Goal: Transaction & Acquisition: Download file/media

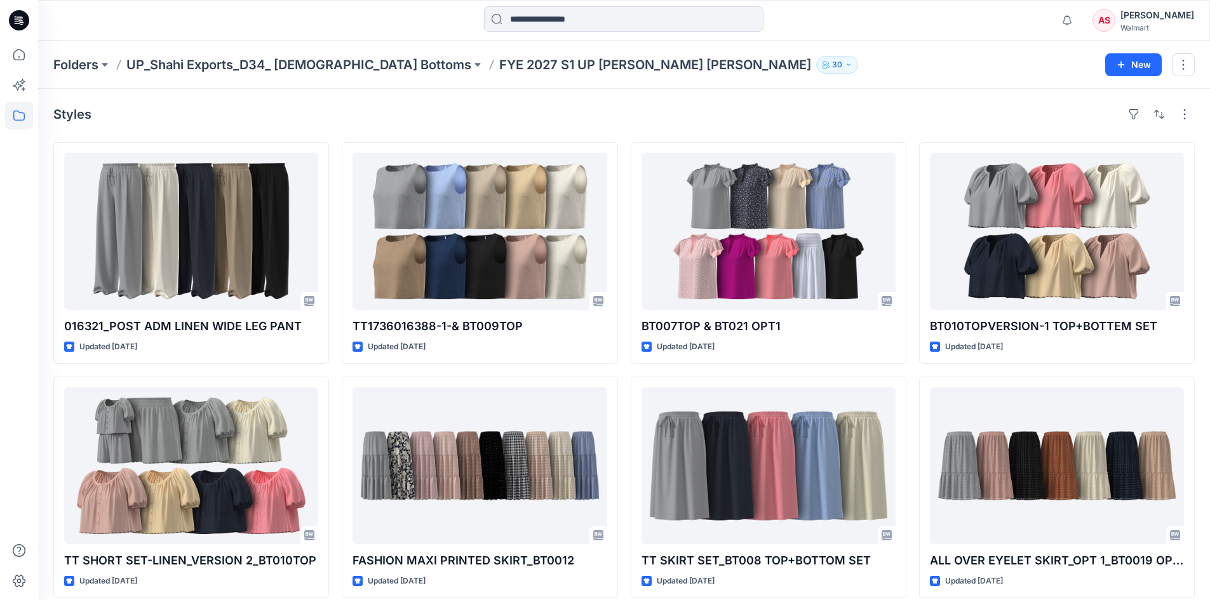
click at [21, 19] on icon at bounding box center [20, 18] width 6 height 1
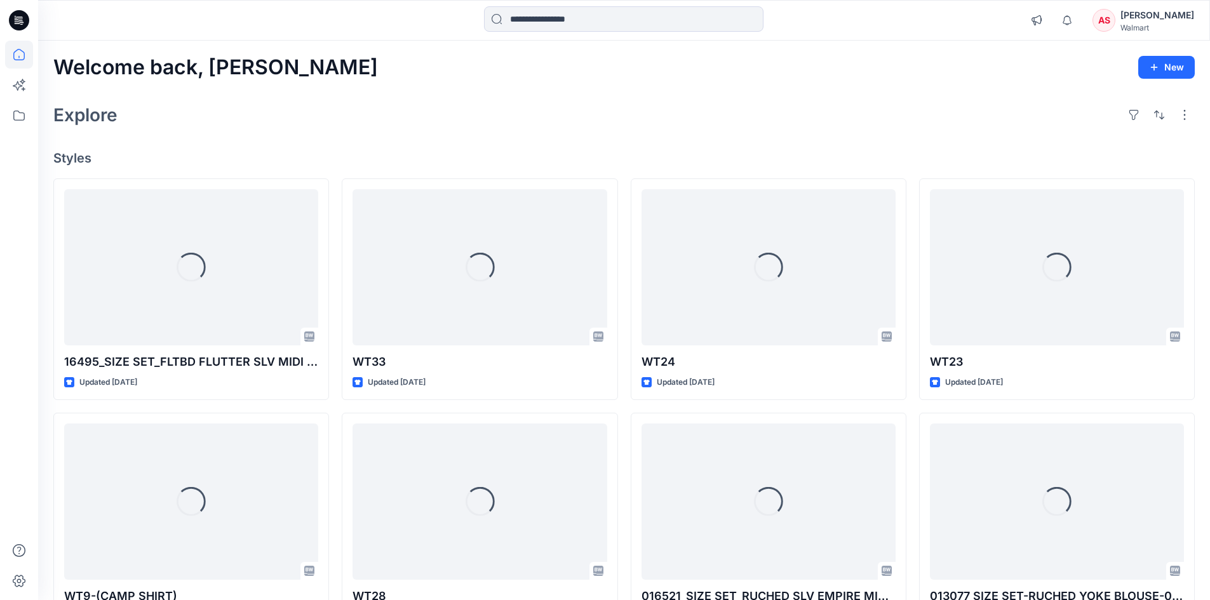
click at [1175, 16] on div "[PERSON_NAME]" at bounding box center [1158, 15] width 74 height 15
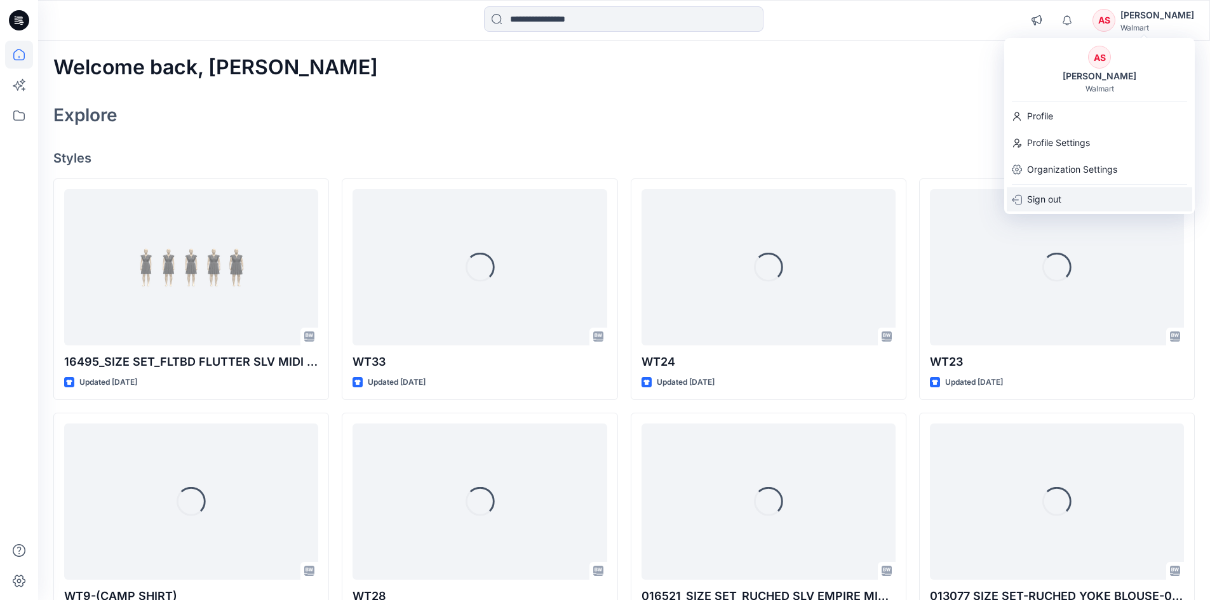
click at [1056, 198] on p "Sign out" at bounding box center [1044, 199] width 34 height 24
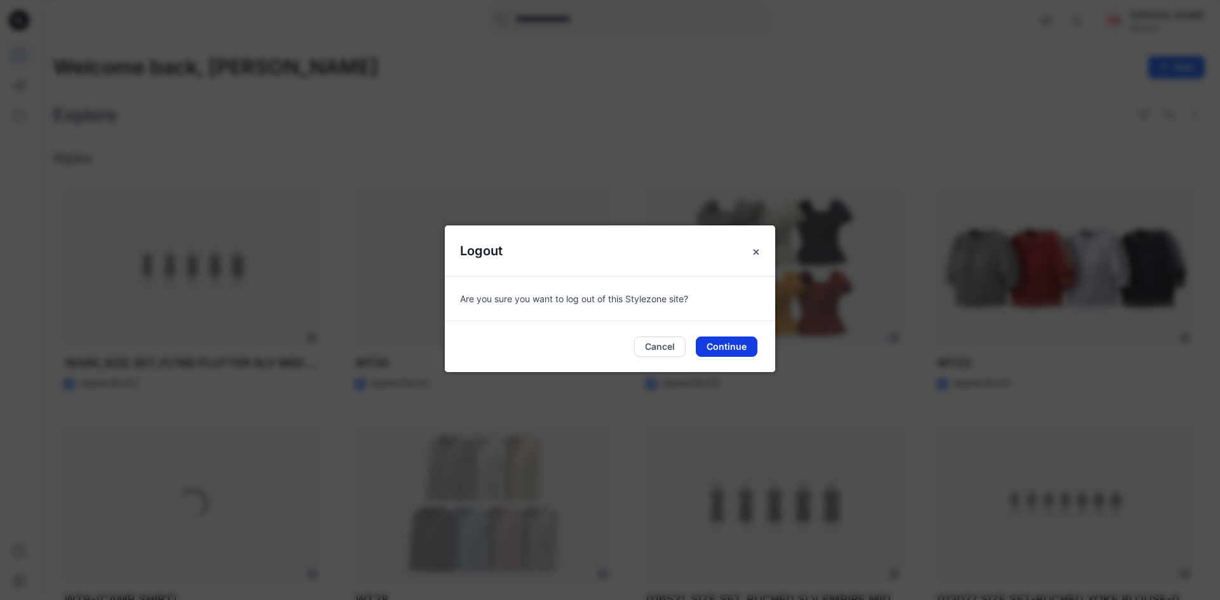
click at [714, 346] on button "Continue" at bounding box center [727, 347] width 62 height 20
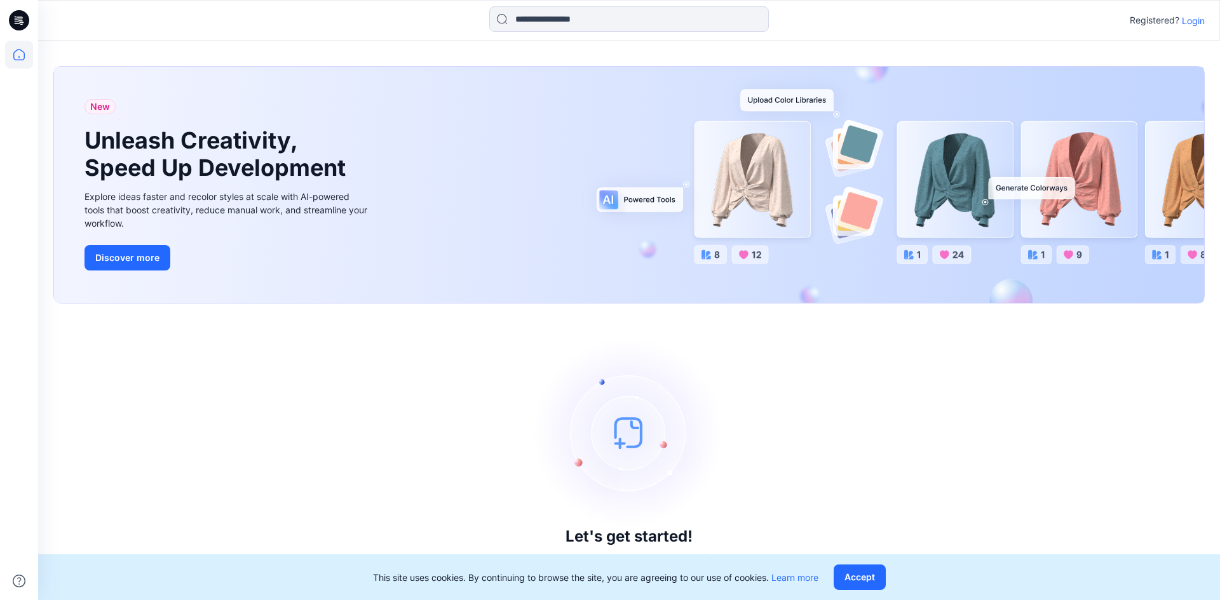
click at [1196, 22] on p "Login" at bounding box center [1193, 20] width 23 height 13
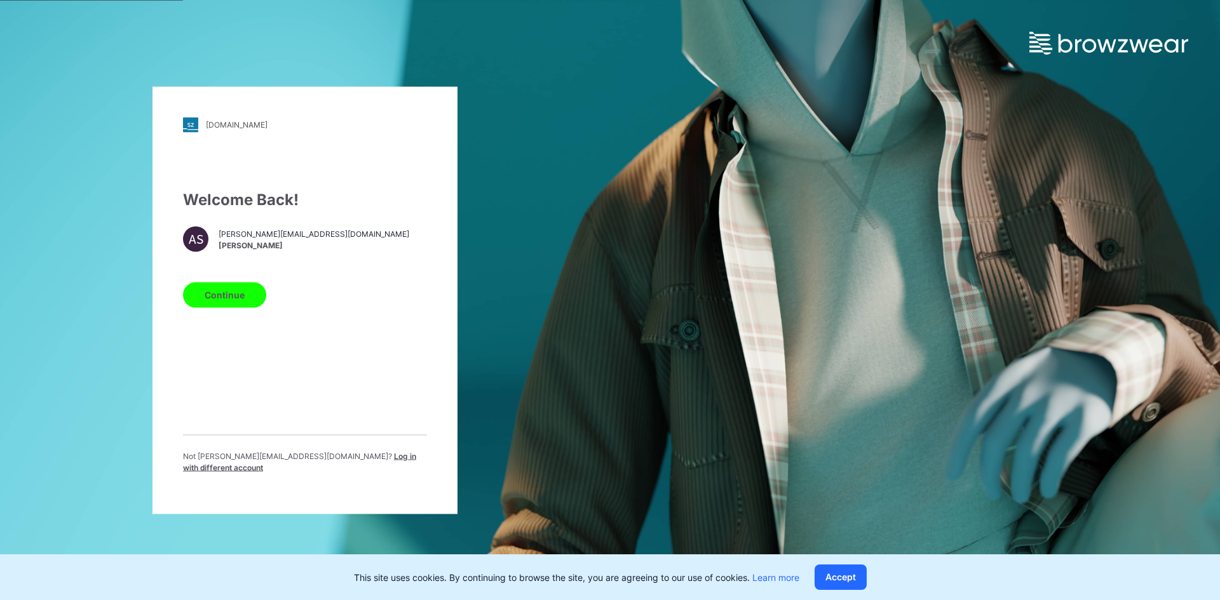
click at [401, 462] on span "Log in with different account" at bounding box center [299, 461] width 233 height 21
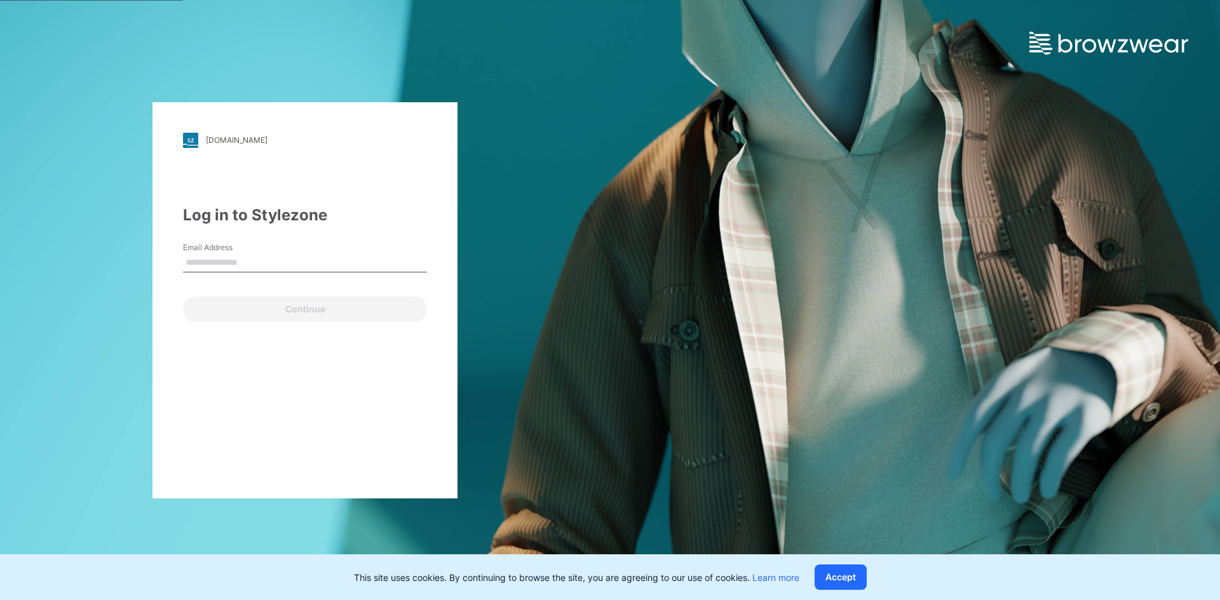
type input "**********"
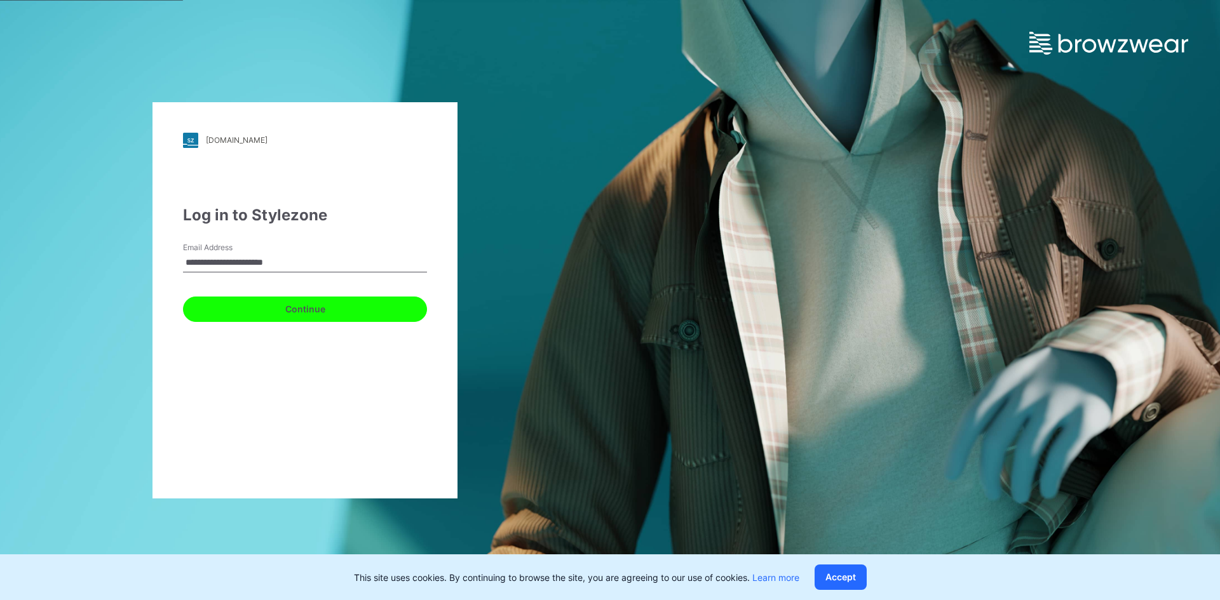
click at [244, 313] on button "Continue" at bounding box center [305, 309] width 244 height 25
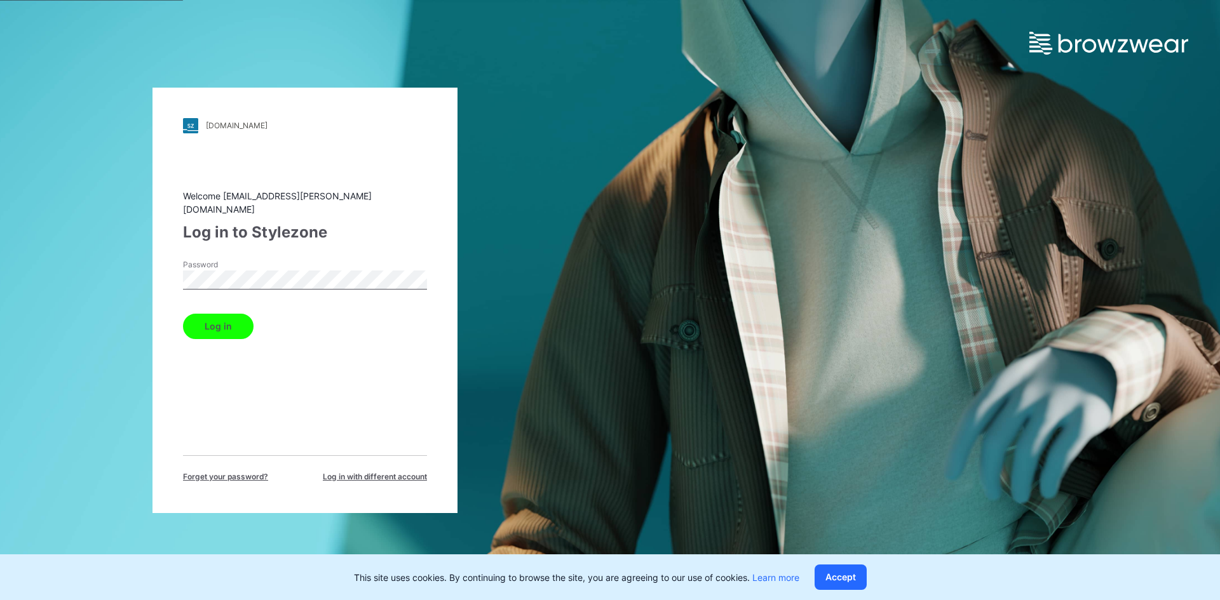
click at [222, 318] on button "Log in" at bounding box center [218, 326] width 71 height 25
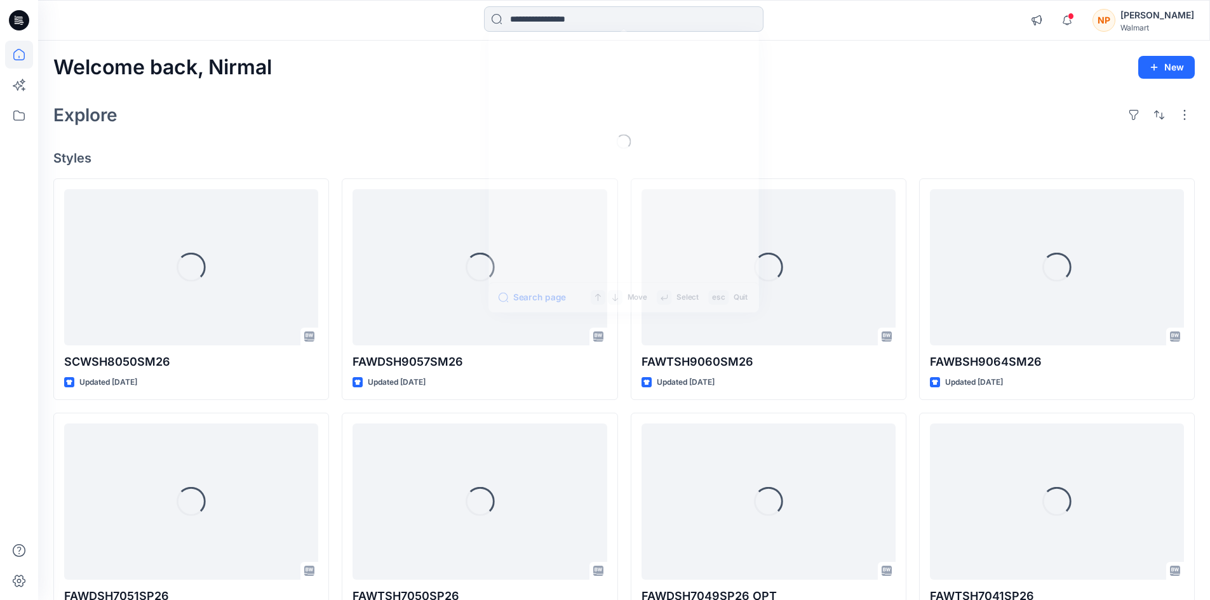
click at [596, 22] on input at bounding box center [624, 18] width 280 height 25
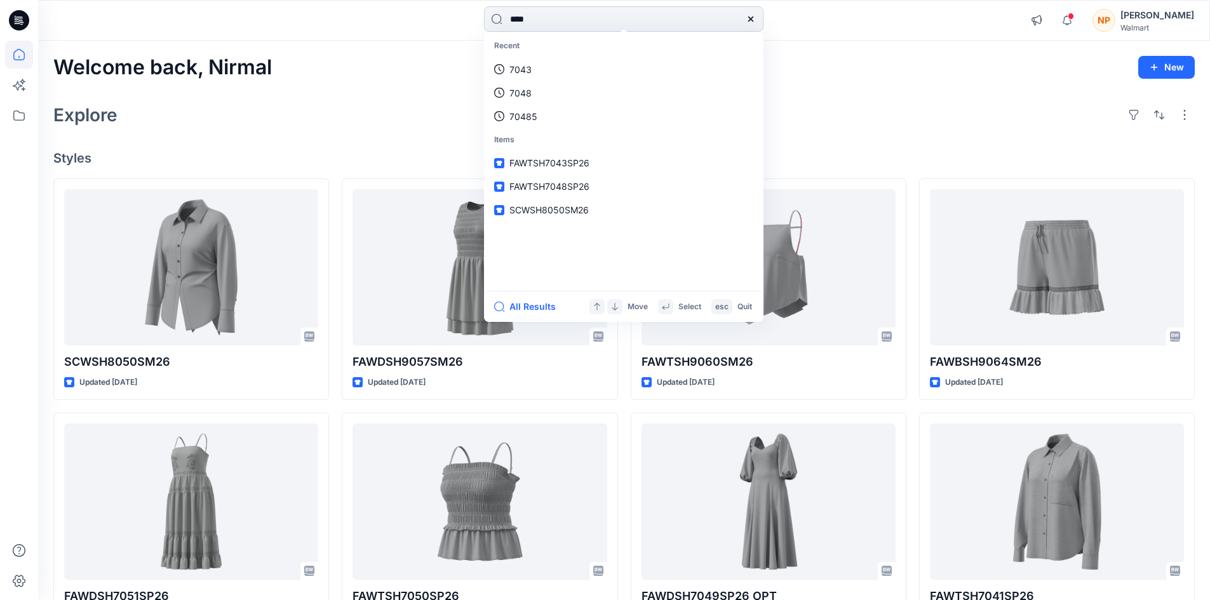
type input "****"
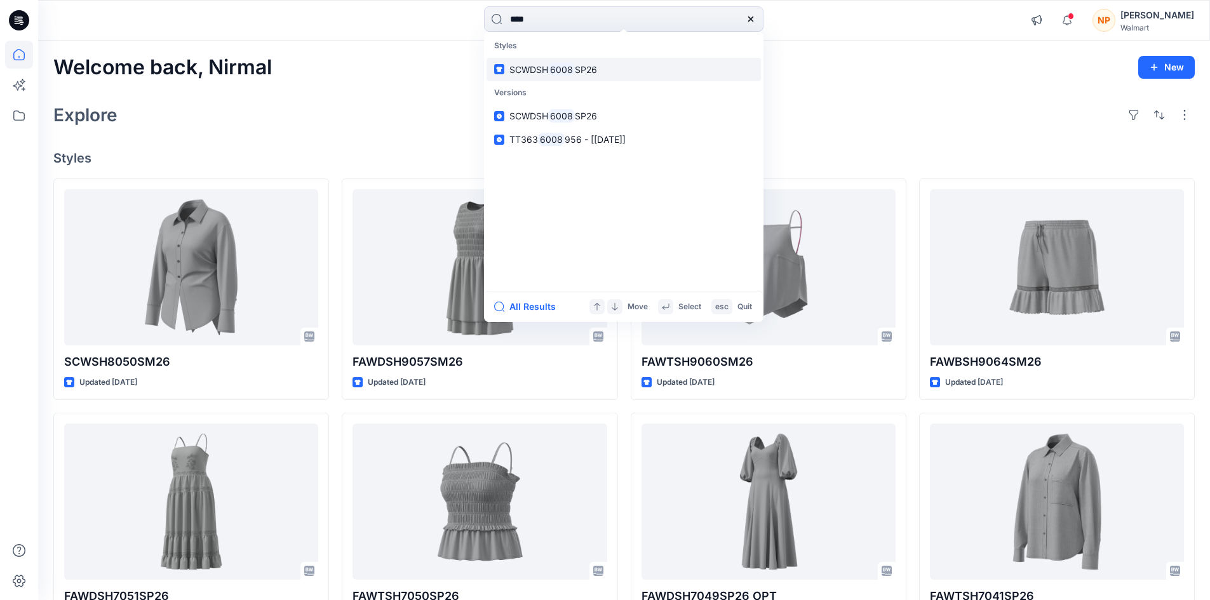
click at [559, 78] on link "SCWDSH 6008 SP26" at bounding box center [624, 70] width 274 height 24
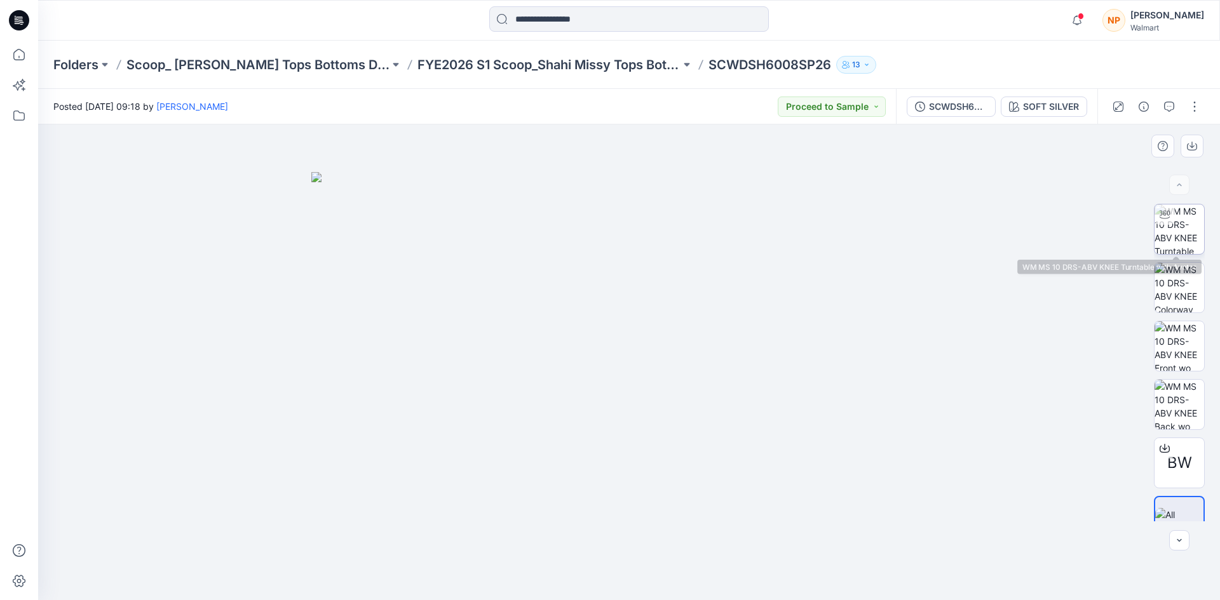
click at [1178, 227] on img at bounding box center [1179, 230] width 50 height 50
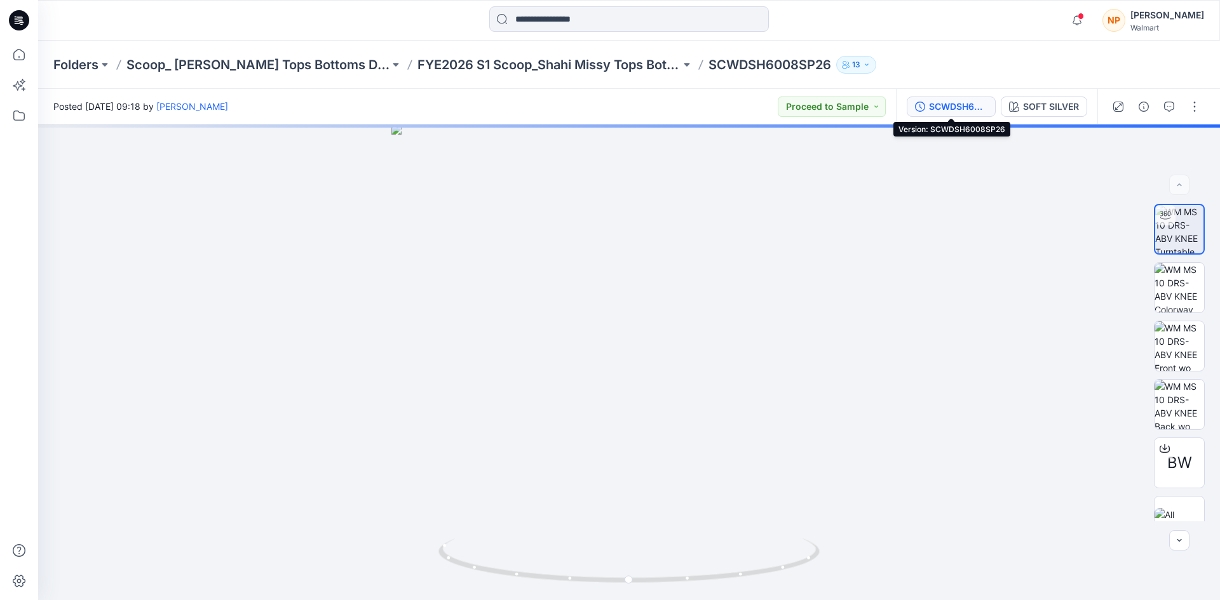
click at [948, 105] on div "SCWDSH6008SP26" at bounding box center [958, 107] width 58 height 14
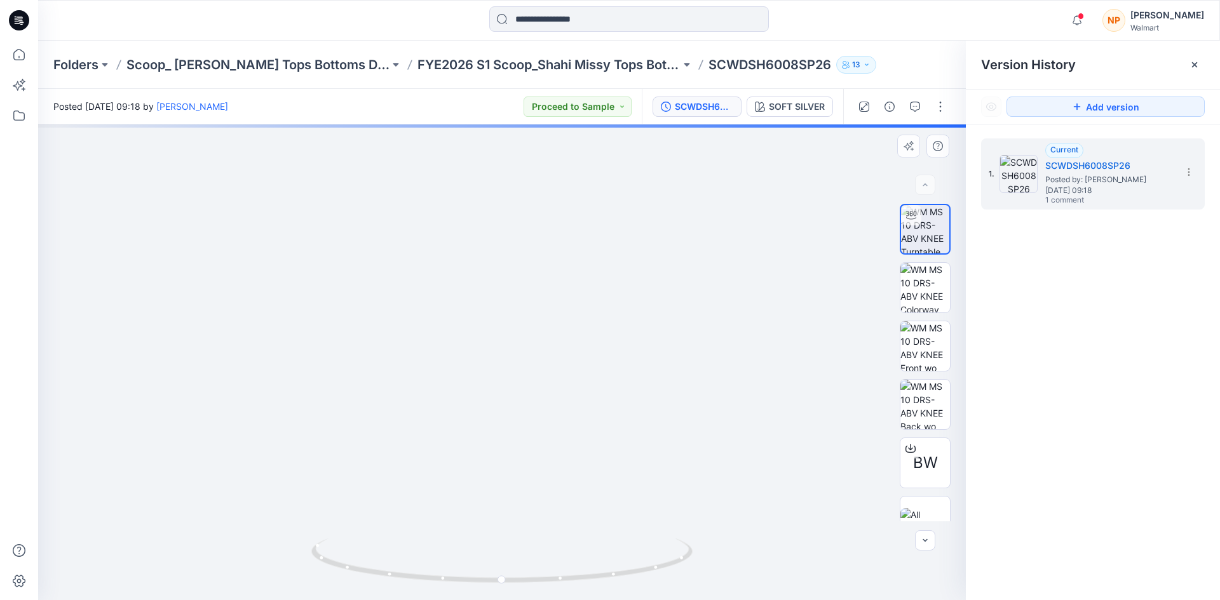
click at [480, 475] on img at bounding box center [476, 332] width 1069 height 536
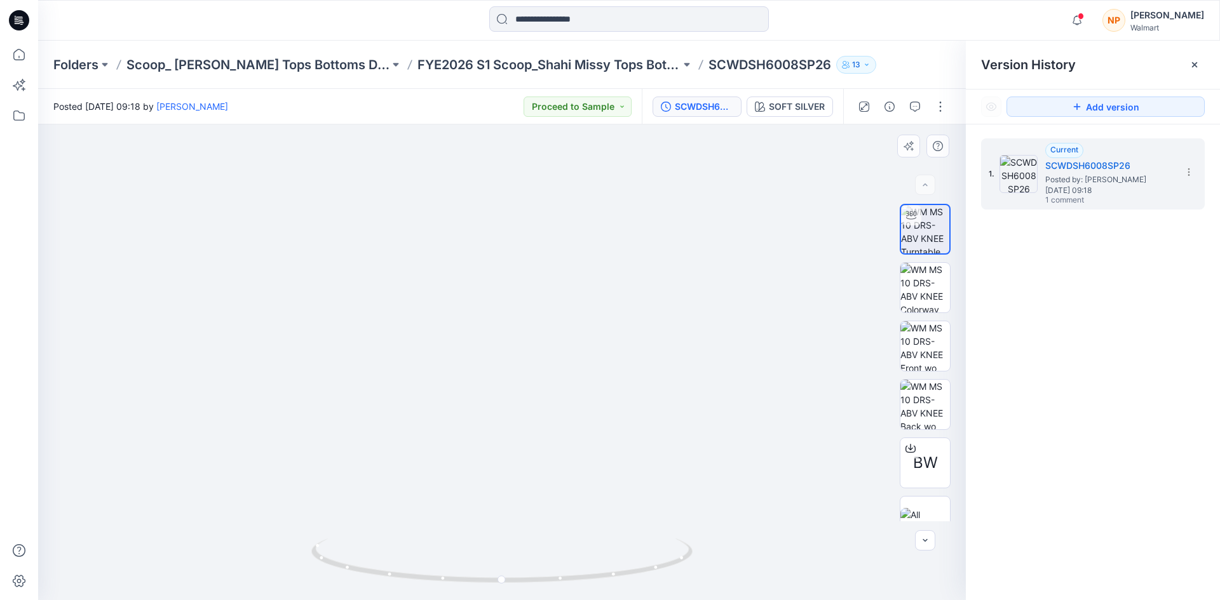
drag, startPoint x: 492, startPoint y: 433, endPoint x: 536, endPoint y: 295, distance: 145.4
click at [536, 295] on img at bounding box center [501, 342] width 779 height 515
drag, startPoint x: 499, startPoint y: 266, endPoint x: 537, endPoint y: 408, distance: 147.3
click at [537, 408] on img at bounding box center [540, 258] width 1069 height 683
click at [906, 448] on icon at bounding box center [910, 448] width 10 height 10
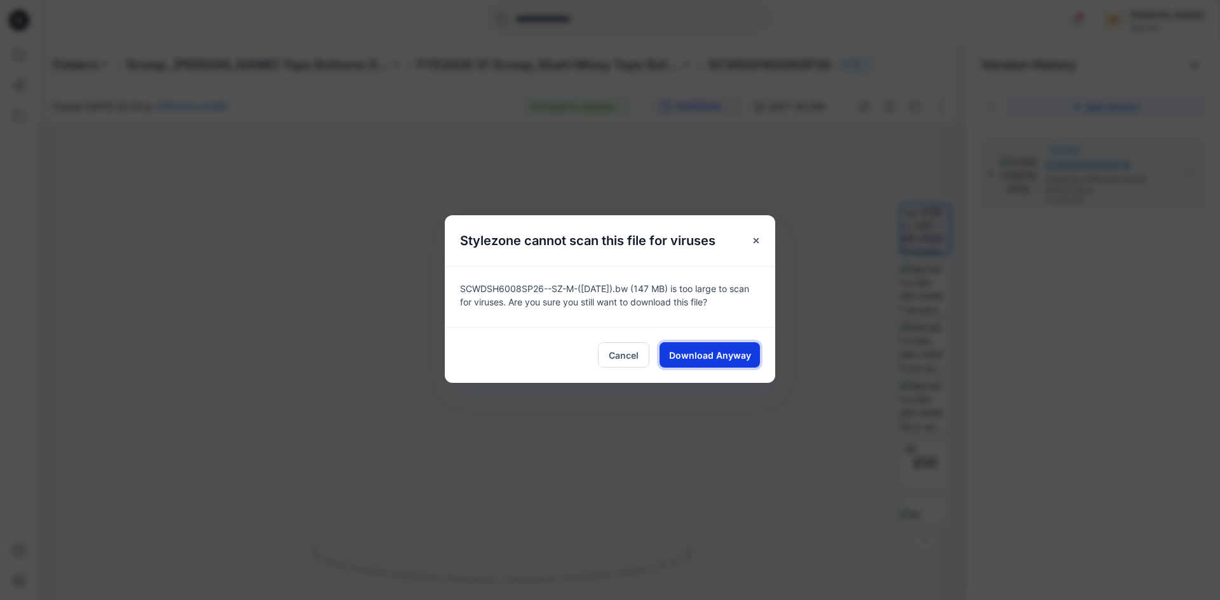
click at [708, 353] on span "Download Anyway" at bounding box center [710, 355] width 82 height 13
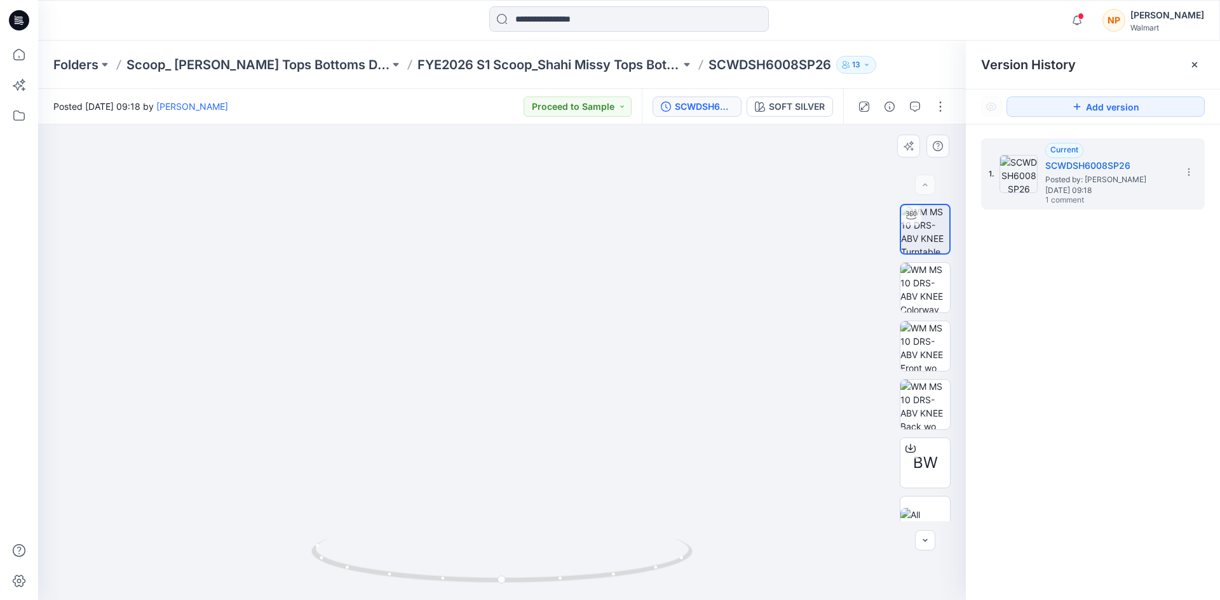
drag, startPoint x: 471, startPoint y: 205, endPoint x: 483, endPoint y: 267, distance: 63.5
click at [484, 267] on img at bounding box center [502, 258] width 1069 height 683
drag, startPoint x: 513, startPoint y: 450, endPoint x: 539, endPoint y: 302, distance: 149.8
click at [539, 302] on img at bounding box center [529, 221] width 1021 height 760
drag, startPoint x: 531, startPoint y: 582, endPoint x: 354, endPoint y: 560, distance: 177.9
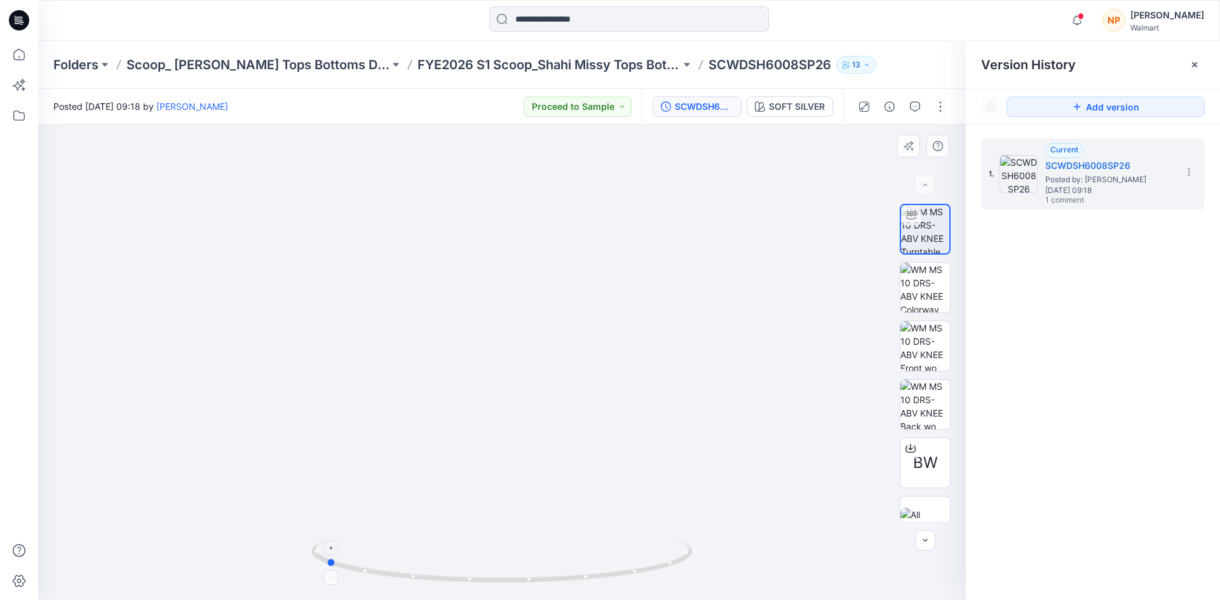
click at [354, 560] on icon at bounding box center [503, 563] width 384 height 48
drag, startPoint x: 520, startPoint y: 334, endPoint x: 513, endPoint y: 411, distance: 77.2
click at [513, 411] on img at bounding box center [524, 274] width 1069 height 652
click at [545, 274] on img at bounding box center [524, 281] width 1069 height 640
